Goal: Navigation & Orientation: Understand site structure

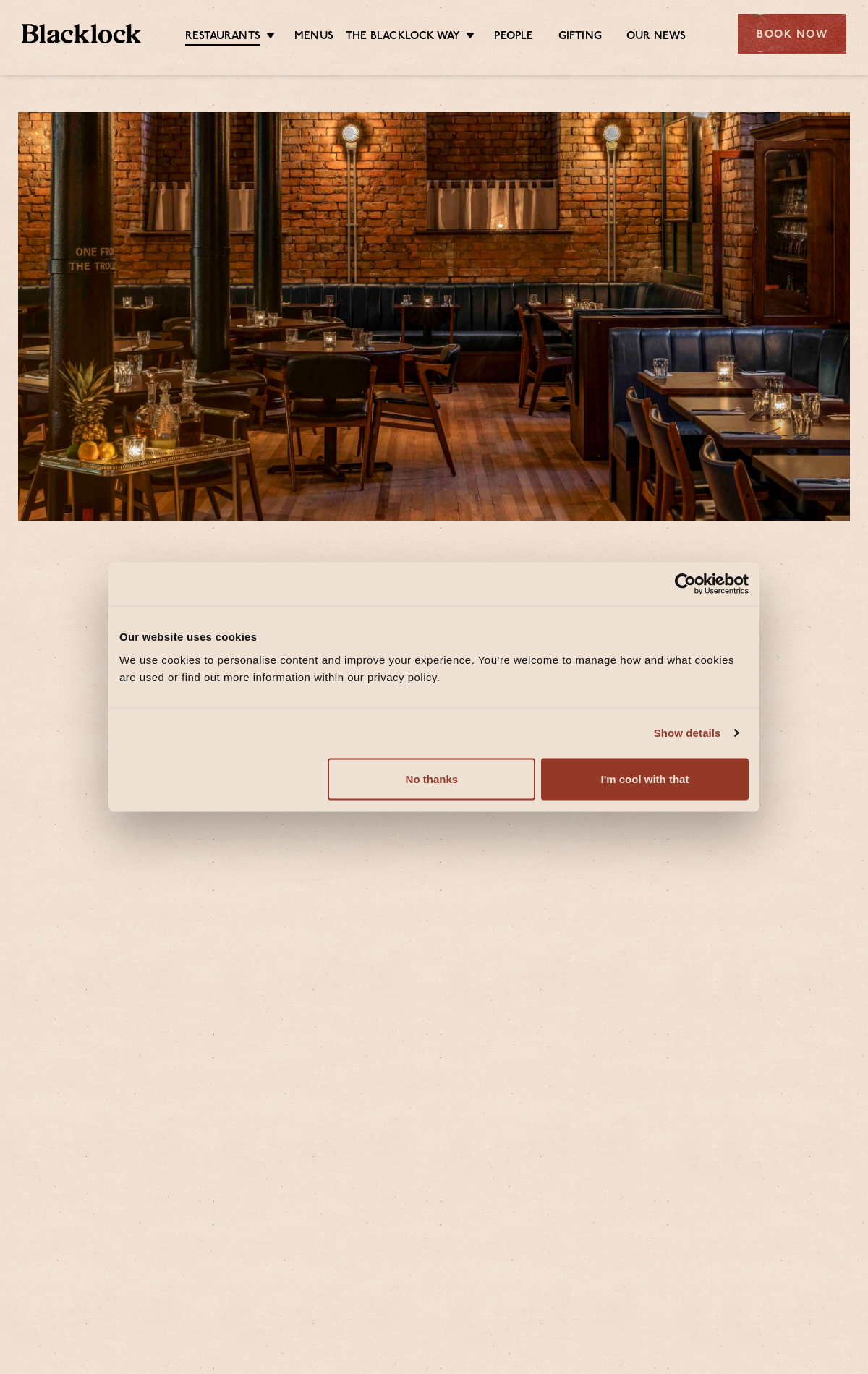
scroll to position [356, 0]
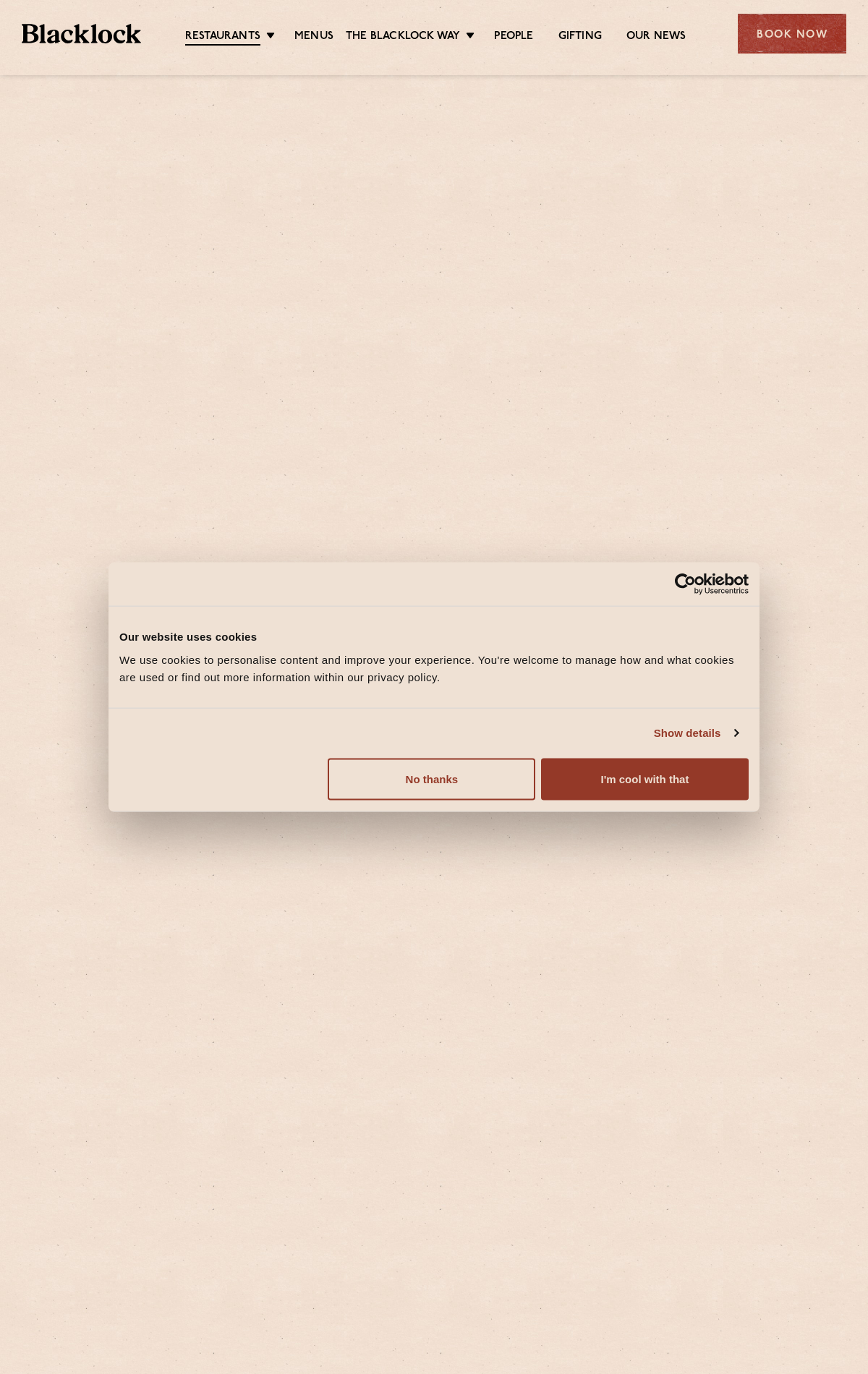
scroll to position [656, 0]
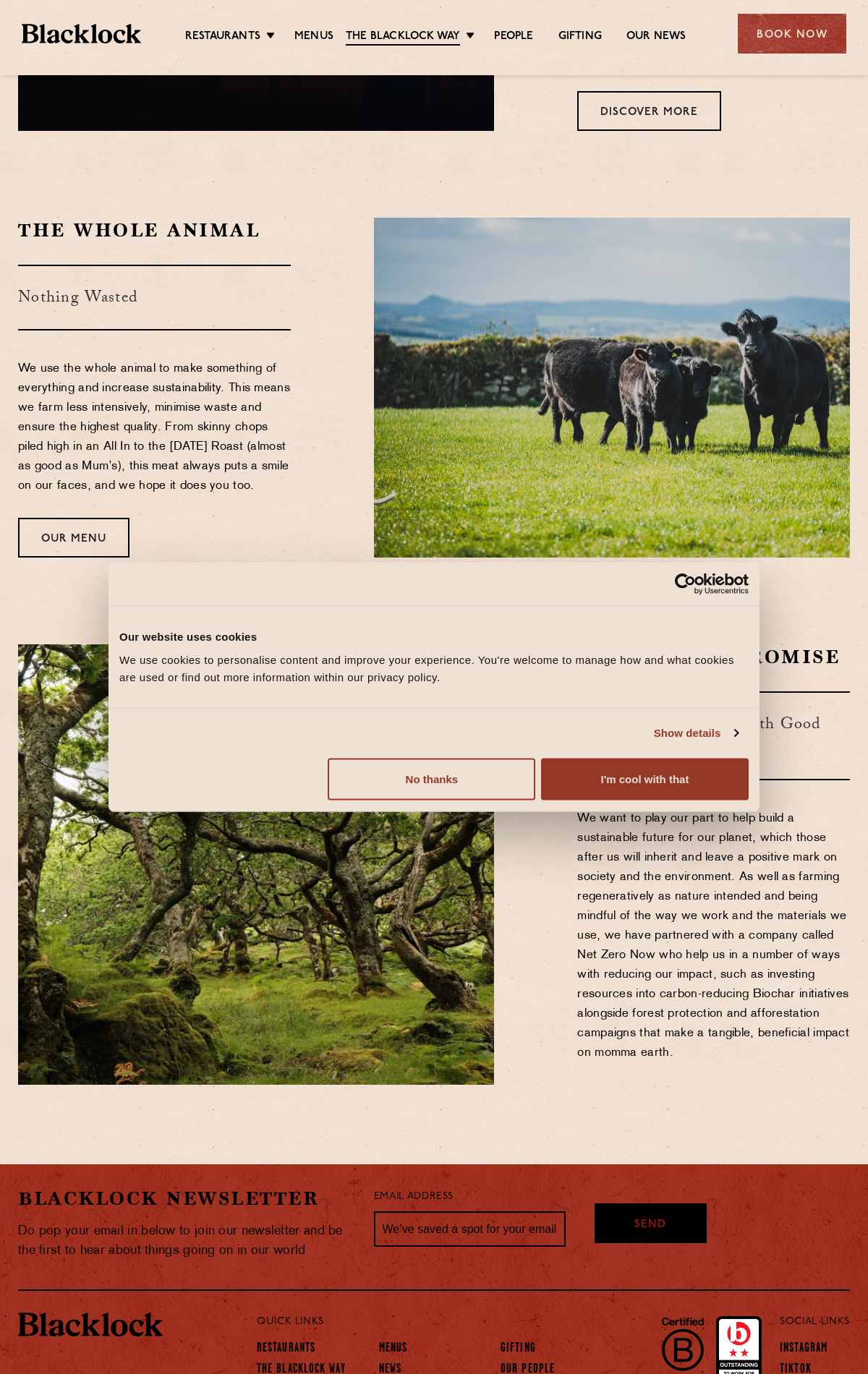
scroll to position [1184, 0]
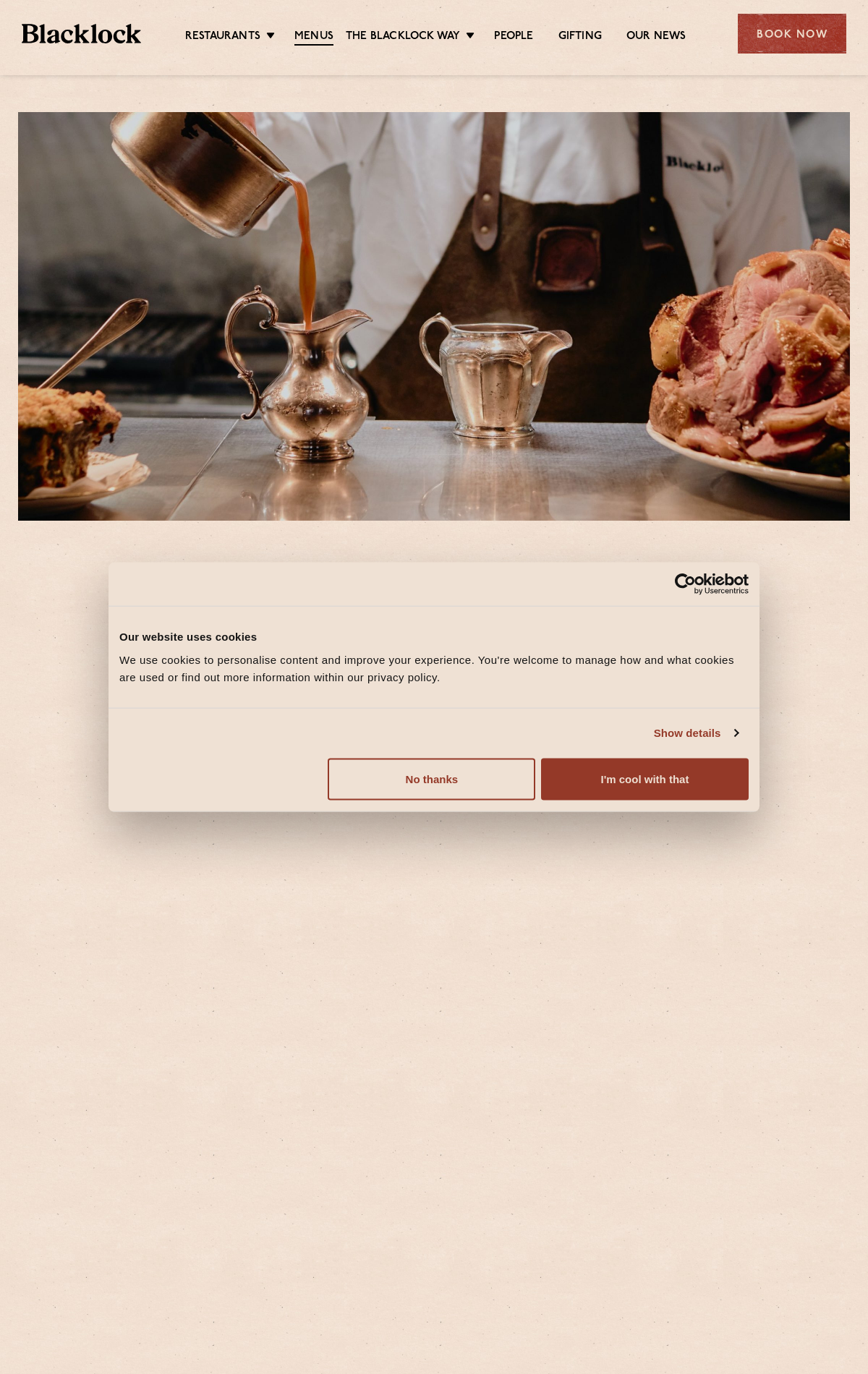
scroll to position [1744, 0]
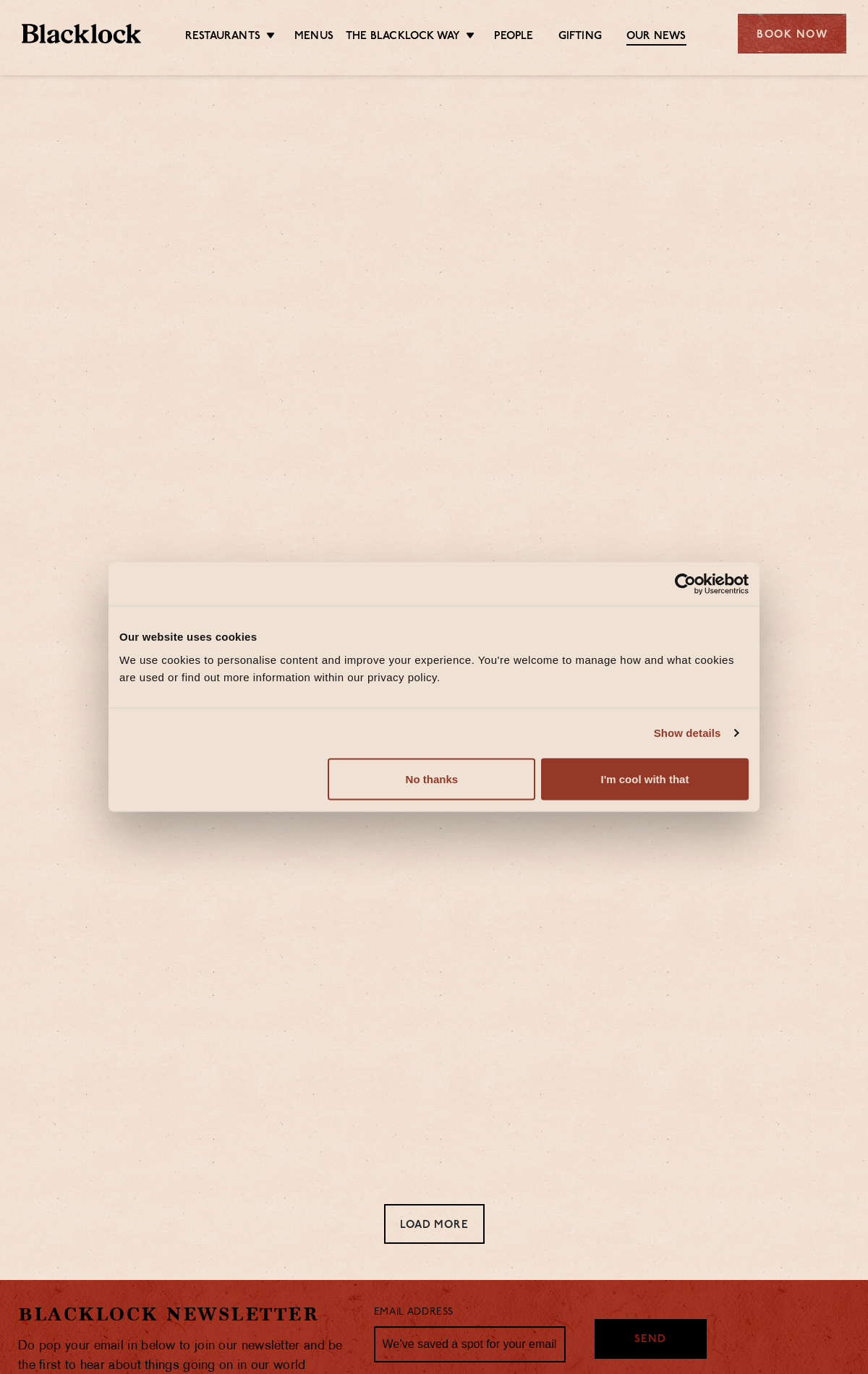
scroll to position [219, 0]
